Goal: Find specific page/section: Find specific page/section

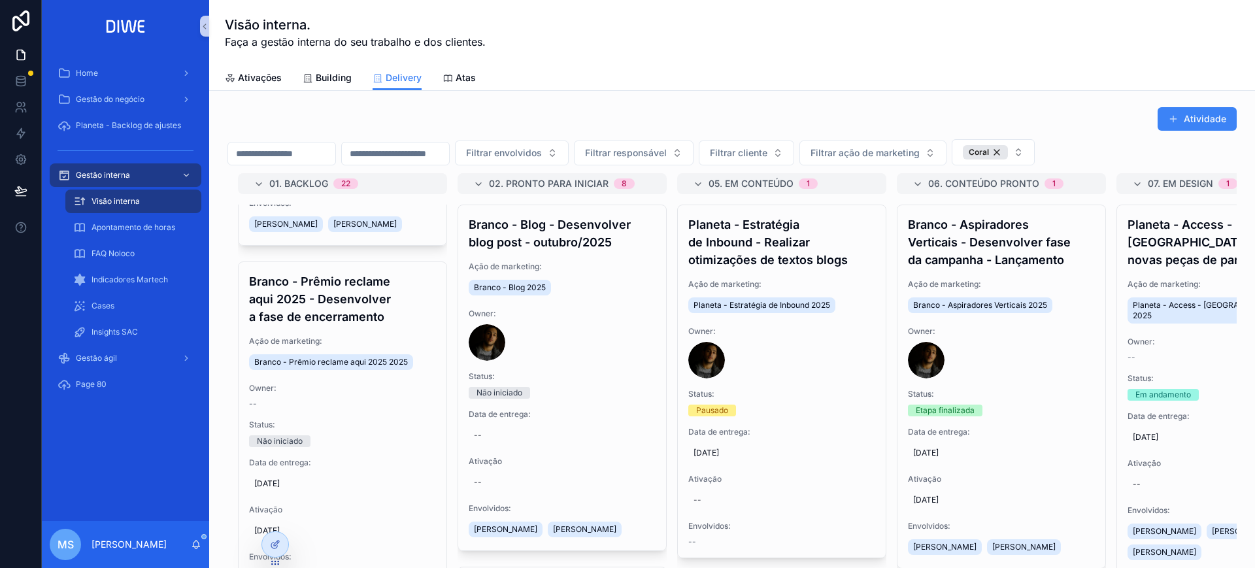
click at [303, 146] on input "scrollable content" at bounding box center [281, 153] width 107 height 18
type input "**********"
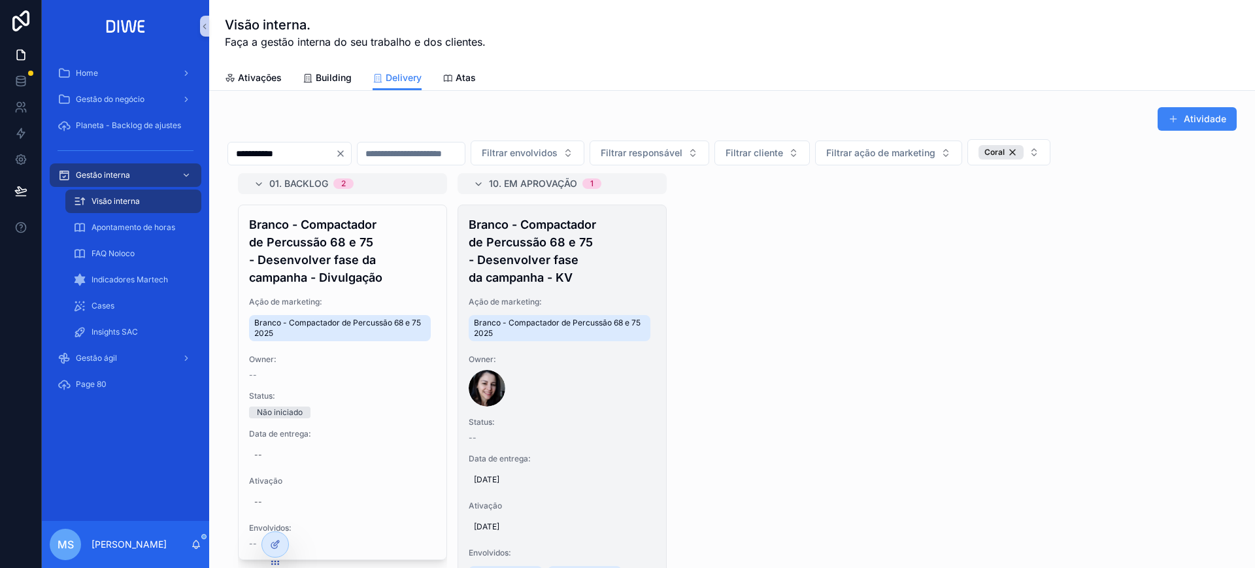
click at [586, 258] on h4 "Branco - Compactador de Percussão 68 e 75 - Desenvolver fase da campanha - KV" at bounding box center [562, 251] width 187 height 71
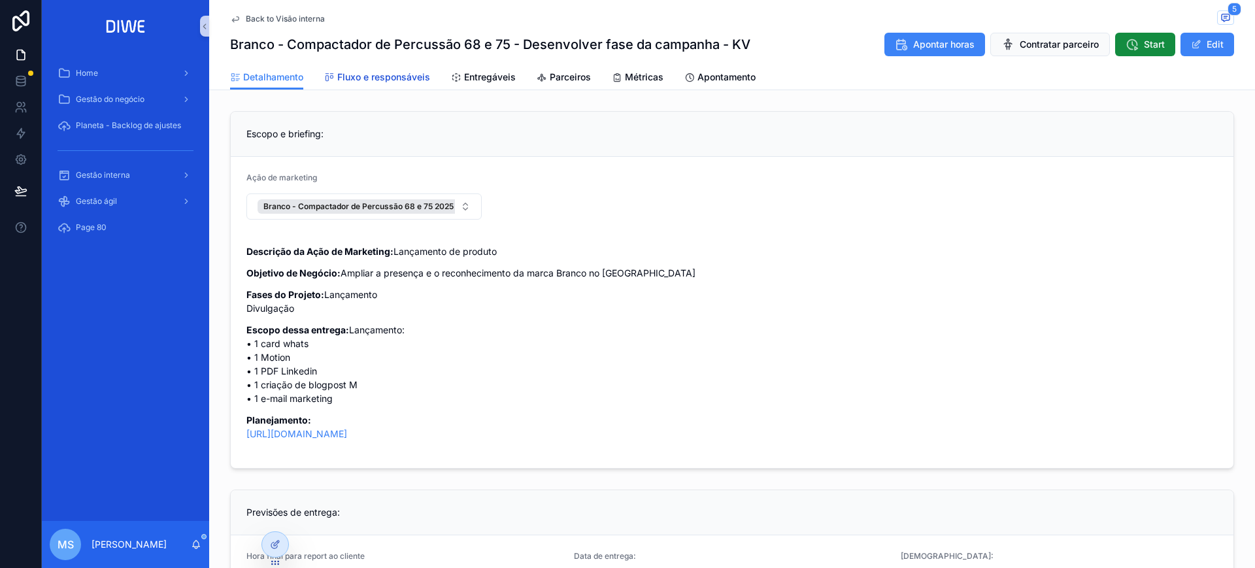
click at [411, 80] on span "Fluxo e responsáveis" at bounding box center [383, 77] width 93 height 13
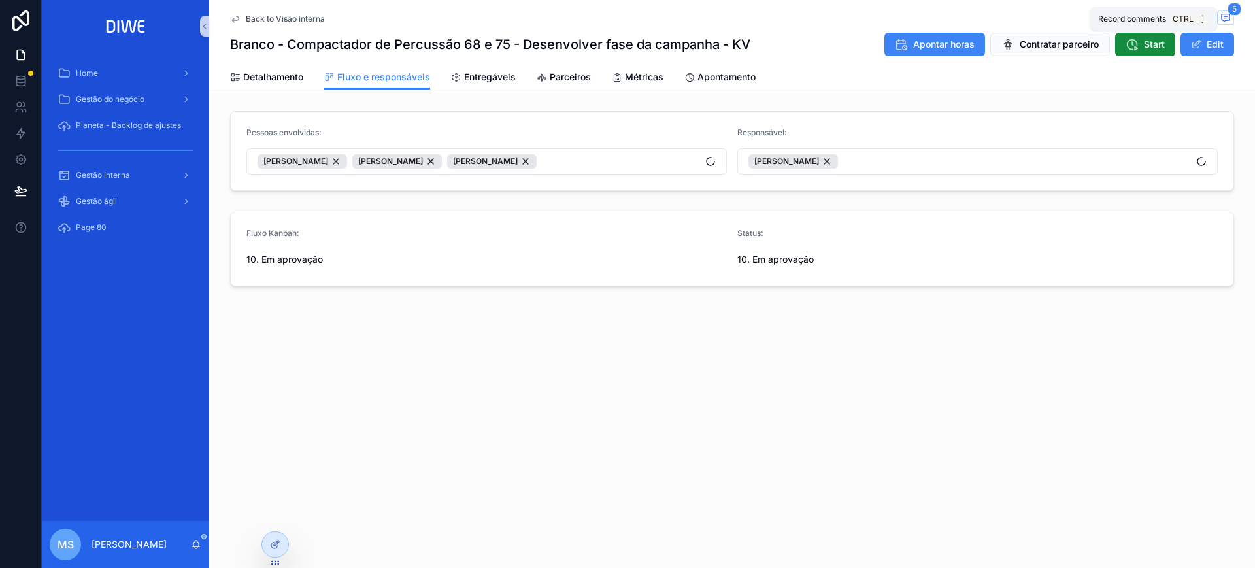
click at [1225, 20] on icon "scrollable content" at bounding box center [1225, 17] width 10 height 10
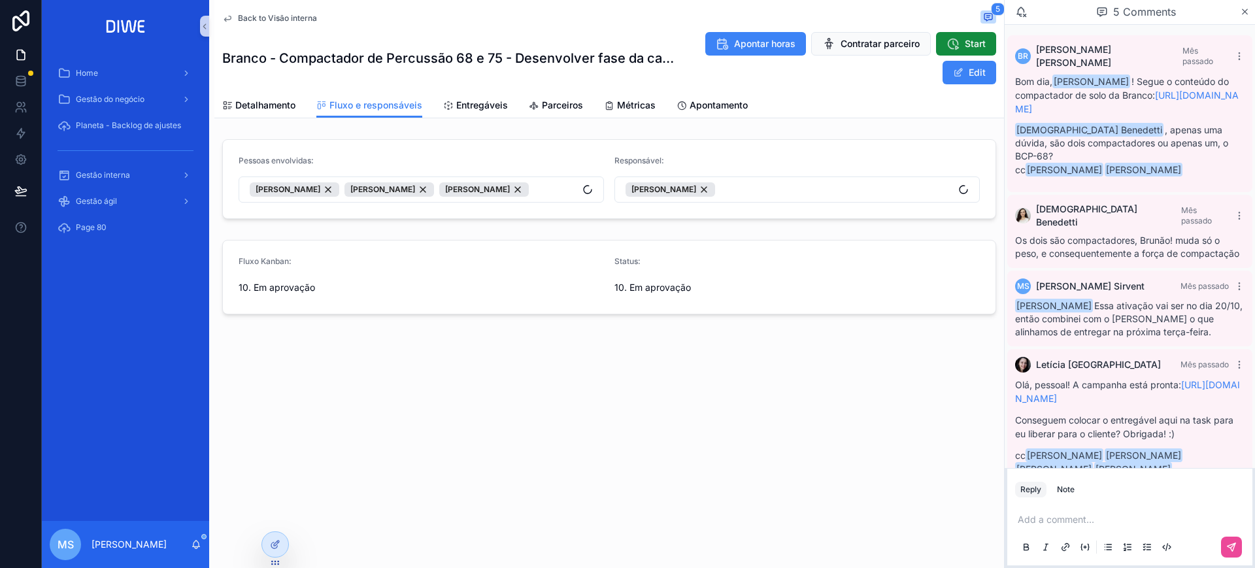
scroll to position [129, 0]
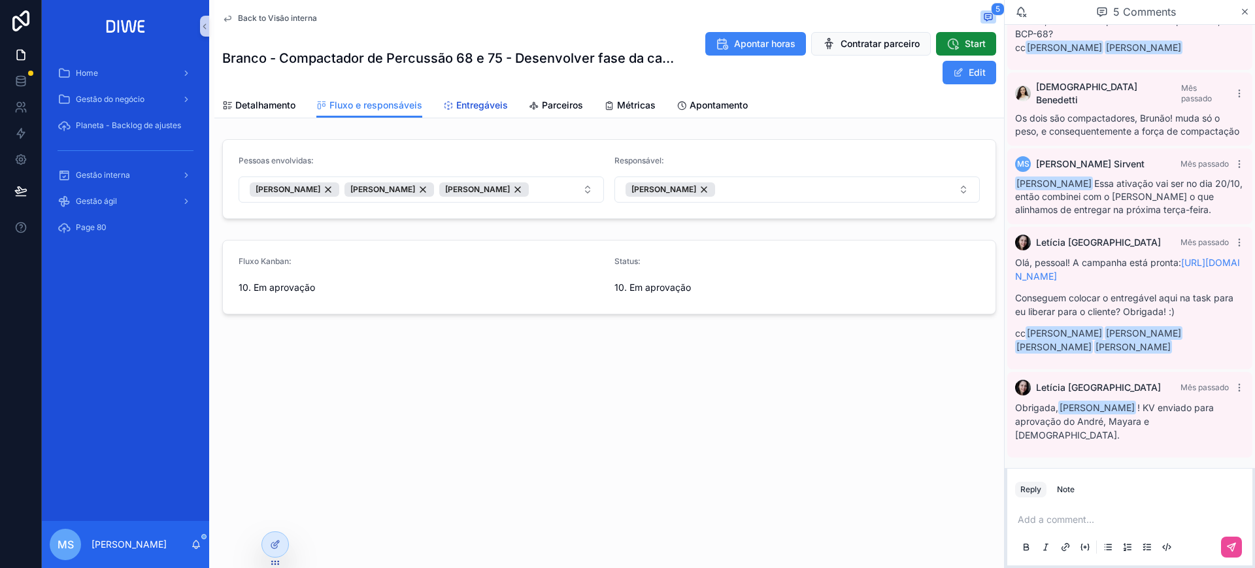
click at [493, 99] on span "Entregáveis" at bounding box center [482, 105] width 52 height 13
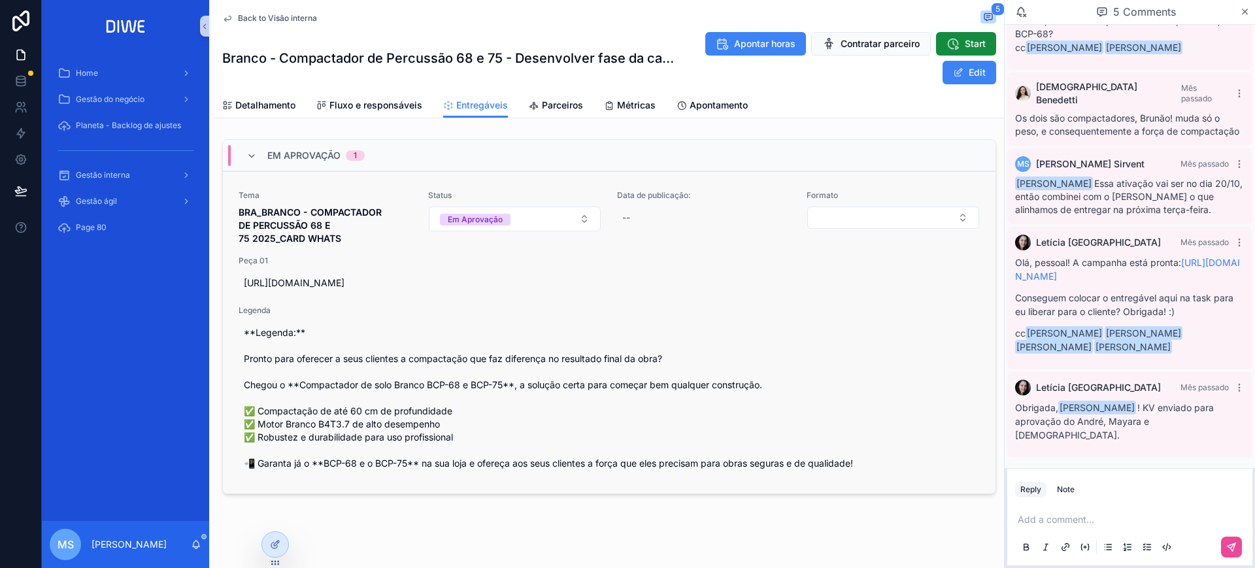
click at [629, 185] on link "Tema BRA_BRANCO - COMPACTADOR DE PERCUSSÃO 68 E 75 2025_CARD WHATS Status Em Ap…" at bounding box center [609, 332] width 773 height 322
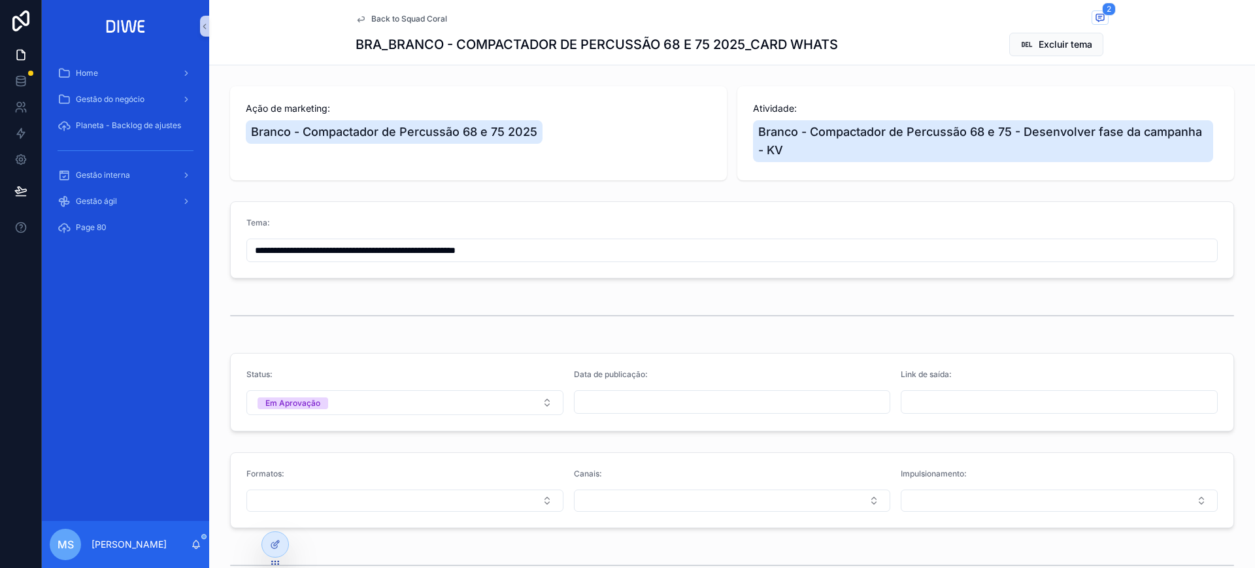
click at [1095, 28] on div "Back to Squad Coral 2 BRA_BRANCO - COMPACTADOR DE PERCUSSÃO 68 E 75 2025_CARD W…" at bounding box center [732, 32] width 753 height 65
click at [1095, 25] on button "2" at bounding box center [1100, 18] width 17 height 16
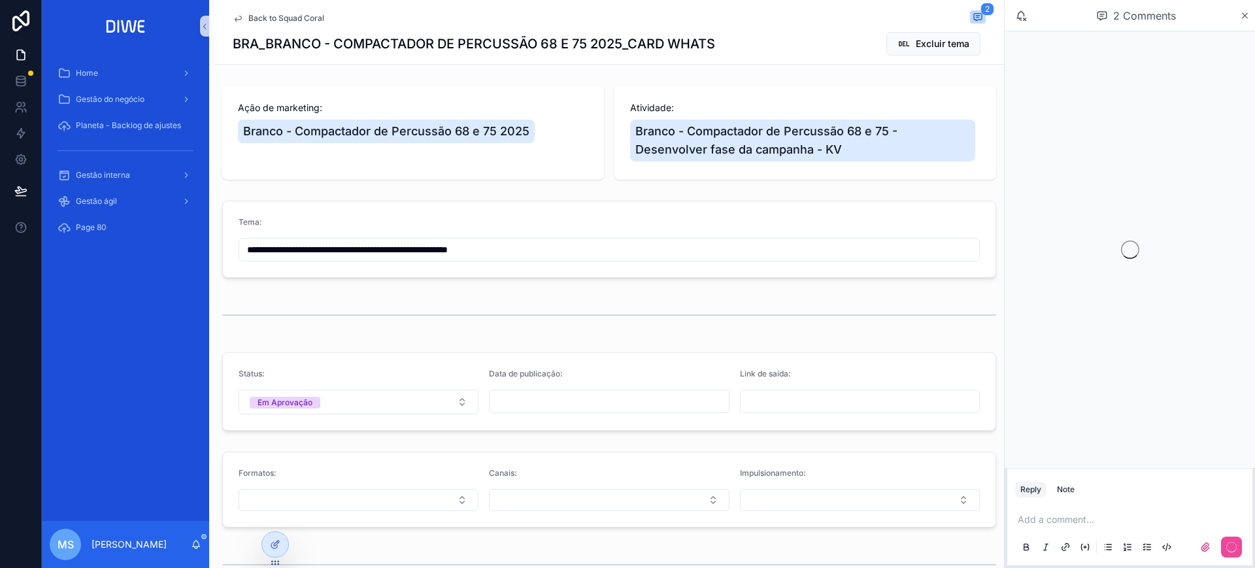
scroll to position [80, 0]
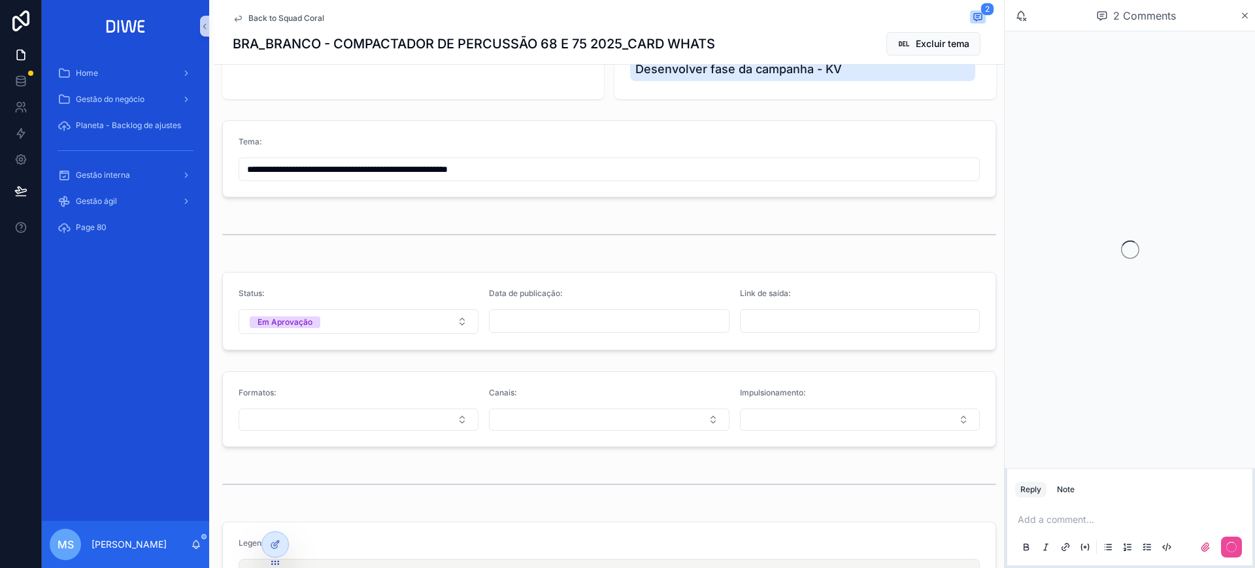
drag, startPoint x: 1021, startPoint y: 363, endPoint x: 1017, endPoint y: 465, distance: 101.4
click at [1017, 465] on div "scrollable content" at bounding box center [1130, 249] width 250 height 437
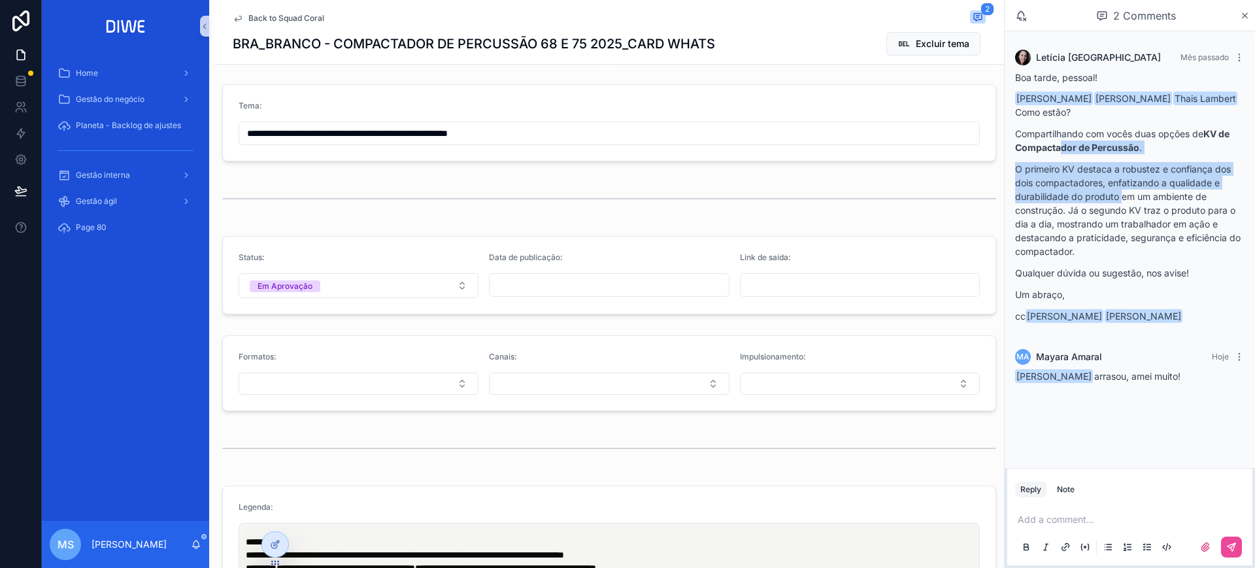
drag, startPoint x: 1059, startPoint y: 147, endPoint x: 1124, endPoint y: 201, distance: 84.0
click at [1124, 200] on div "Boa tarde, pessoal! [PERSON_NAME] estão? Compartilhando com vocês duas opções d…" at bounding box center [1129, 197] width 229 height 252
click at [1124, 200] on p "O primeiro KV destaca a robustez e confiança dos dois compactadores, enfatizand…" at bounding box center [1129, 210] width 229 height 96
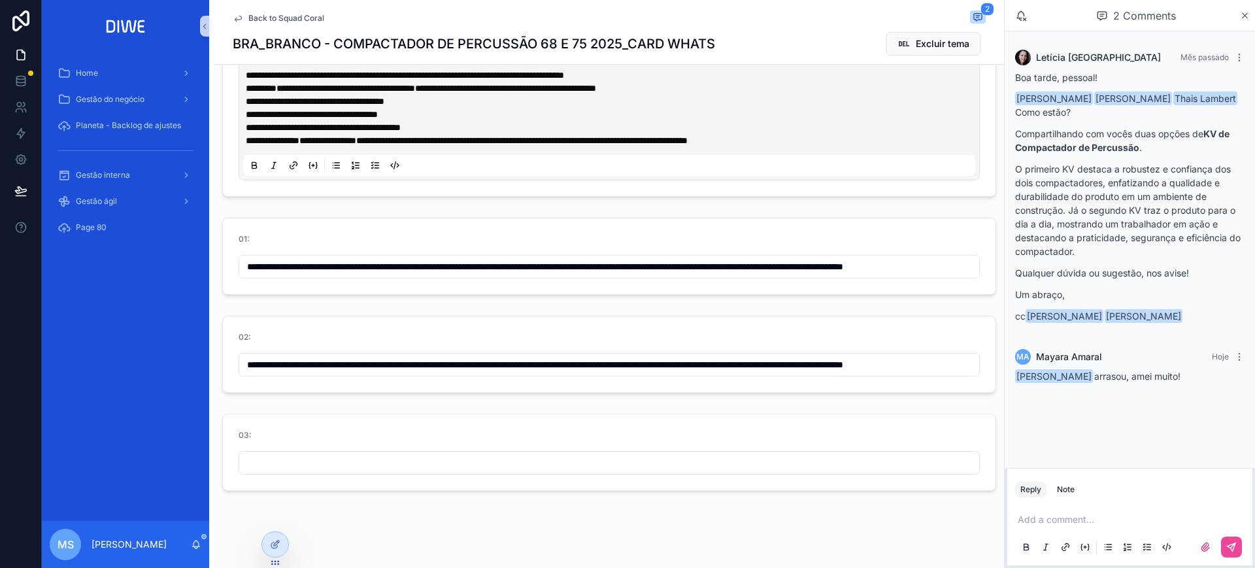
scroll to position [601, 0]
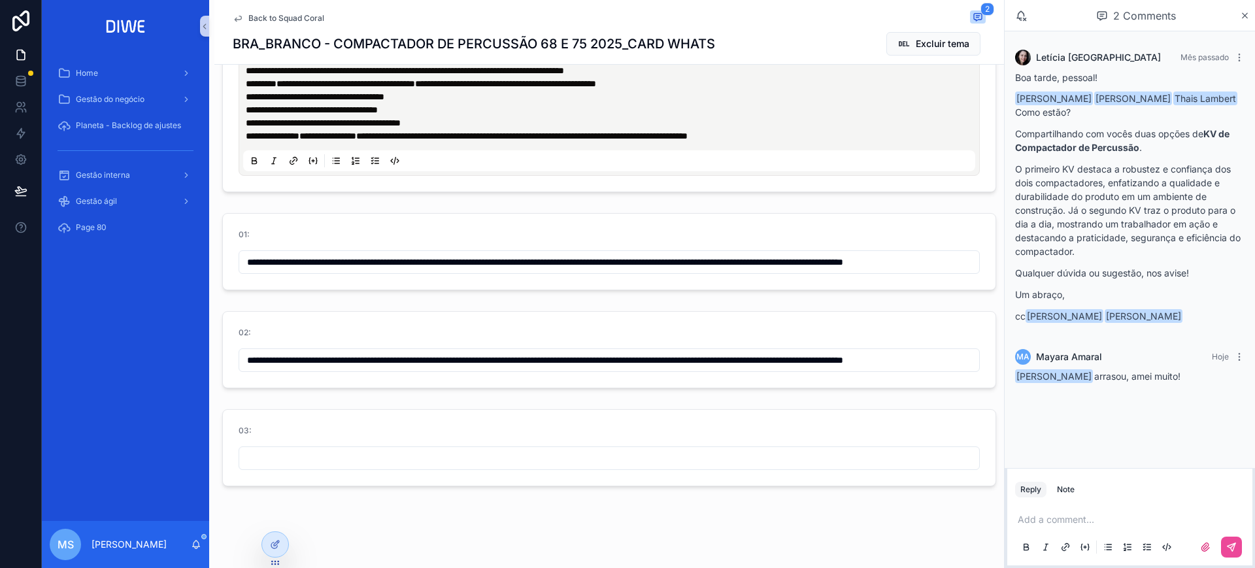
click at [536, 263] on input "**********" at bounding box center [609, 262] width 740 height 18
